Goal: Find specific page/section: Find specific page/section

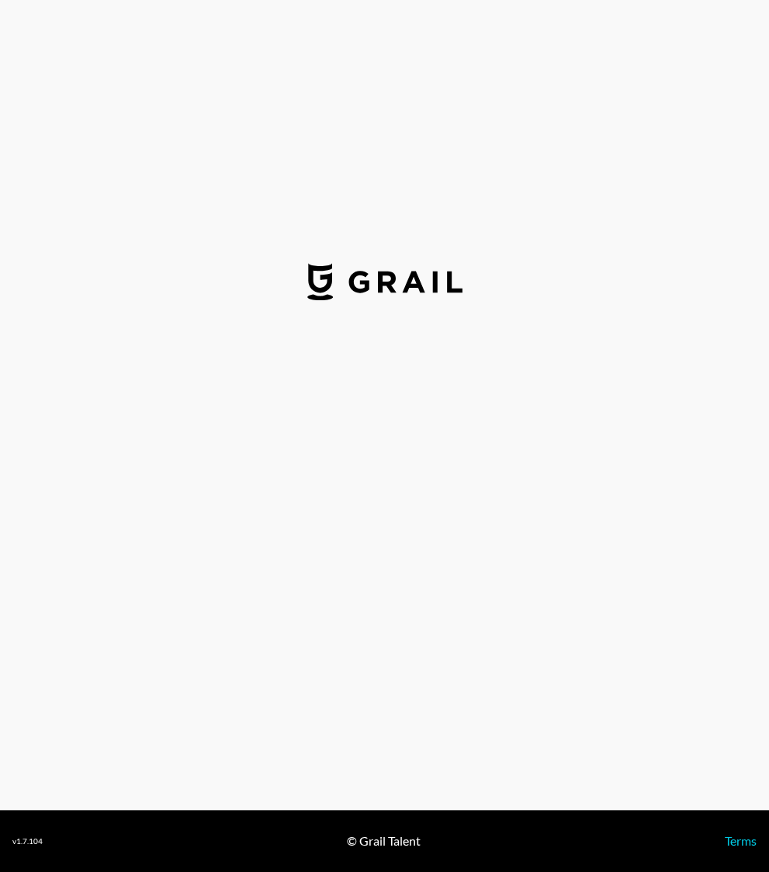
select select "USD"
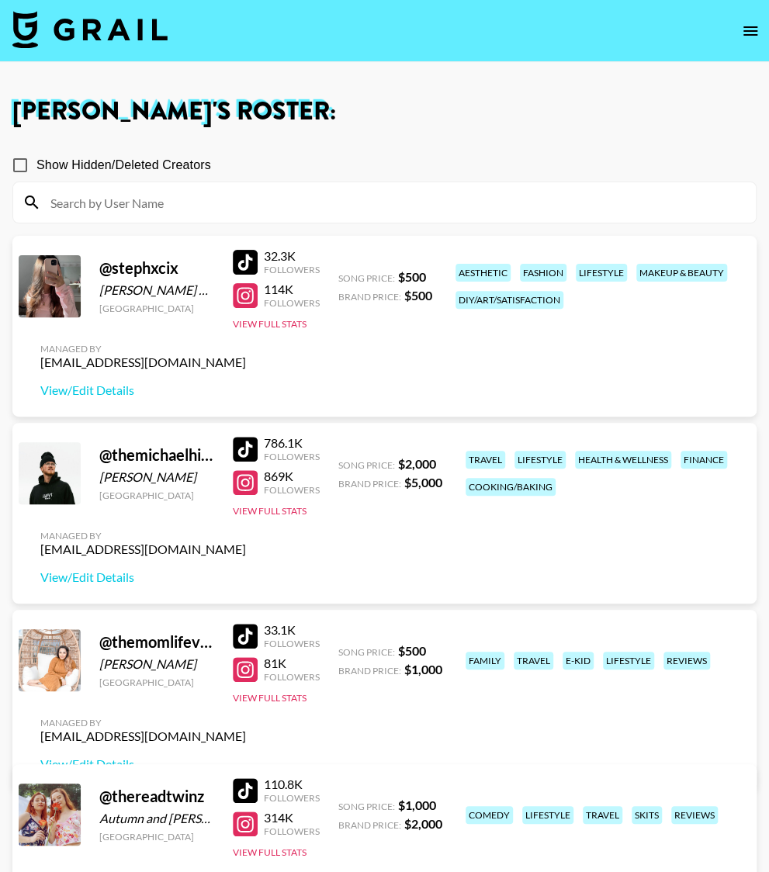
click at [739, 33] on button "open drawer" at bounding box center [750, 31] width 31 height 31
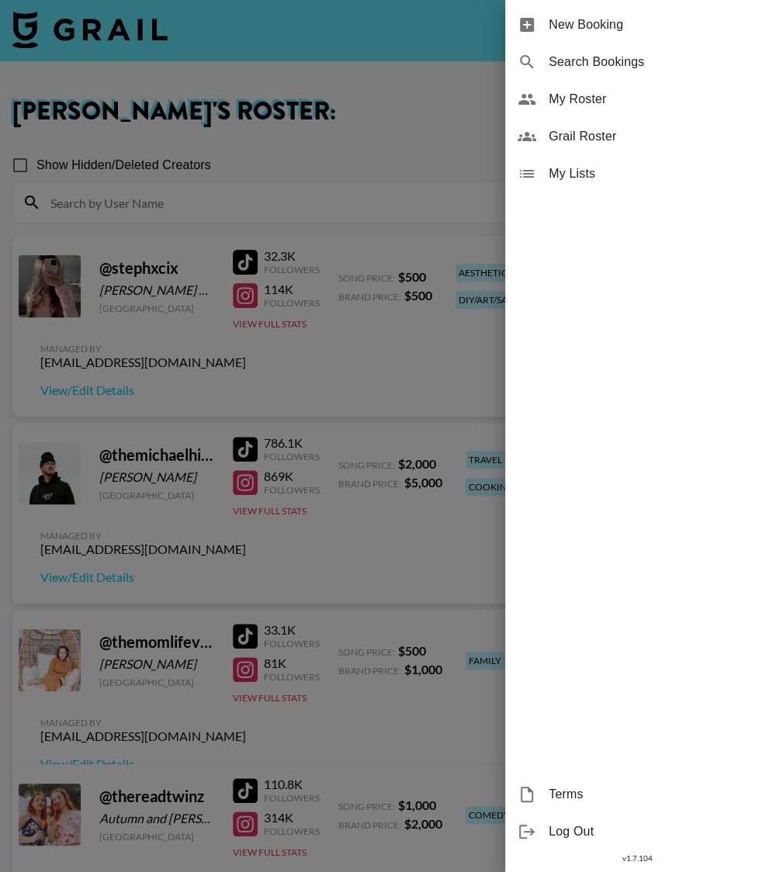
click at [584, 130] on span "Grail Roster" at bounding box center [653, 136] width 208 height 19
